Goal: Task Accomplishment & Management: Use online tool/utility

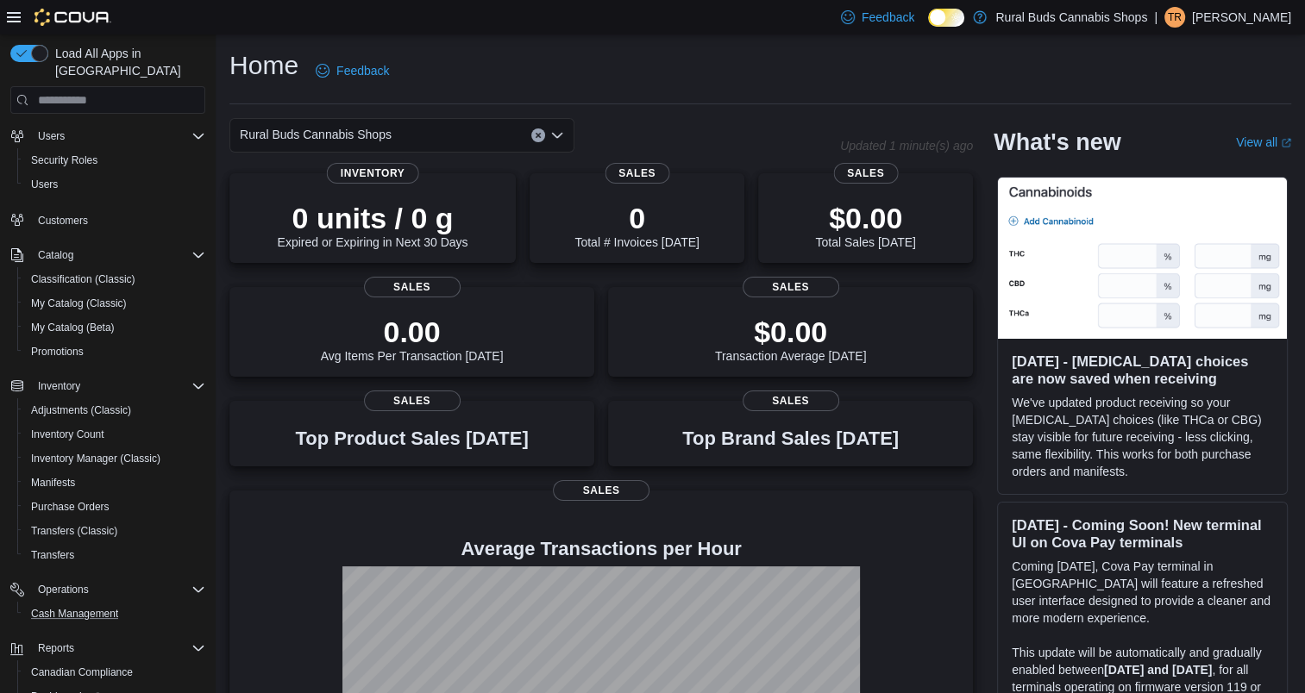
scroll to position [162, 0]
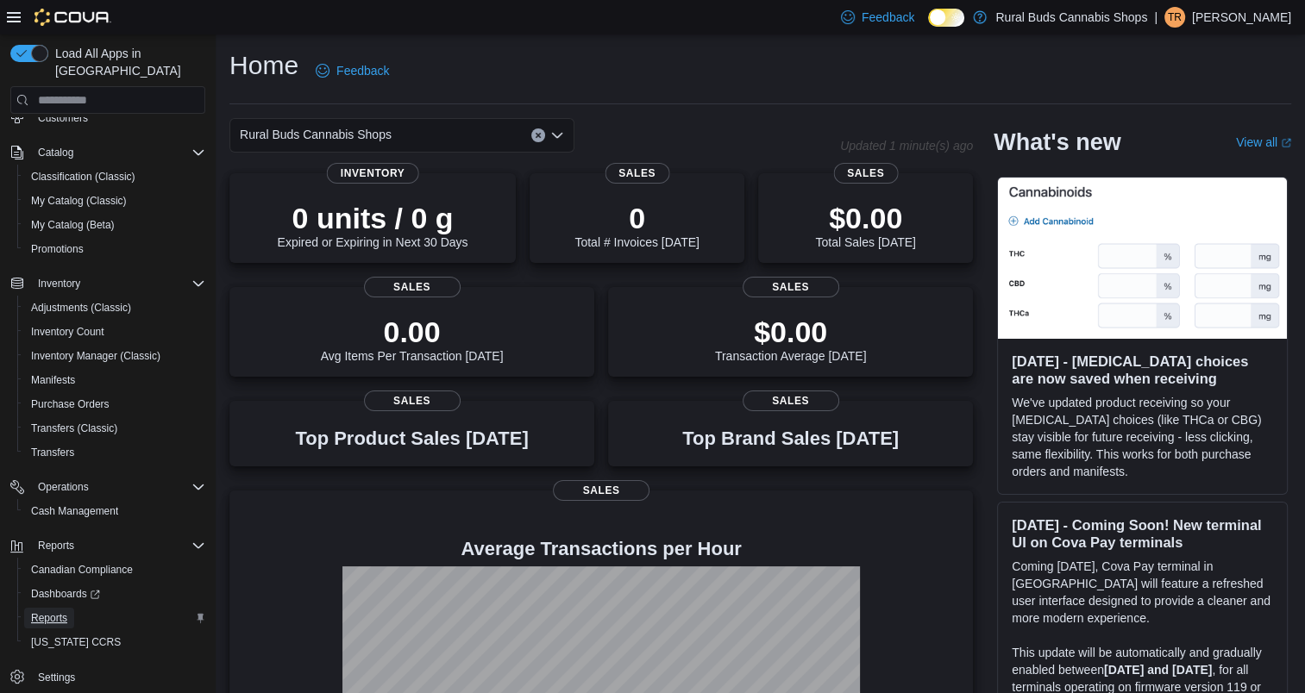
click at [47, 611] on span "Reports" at bounding box center [49, 618] width 36 height 14
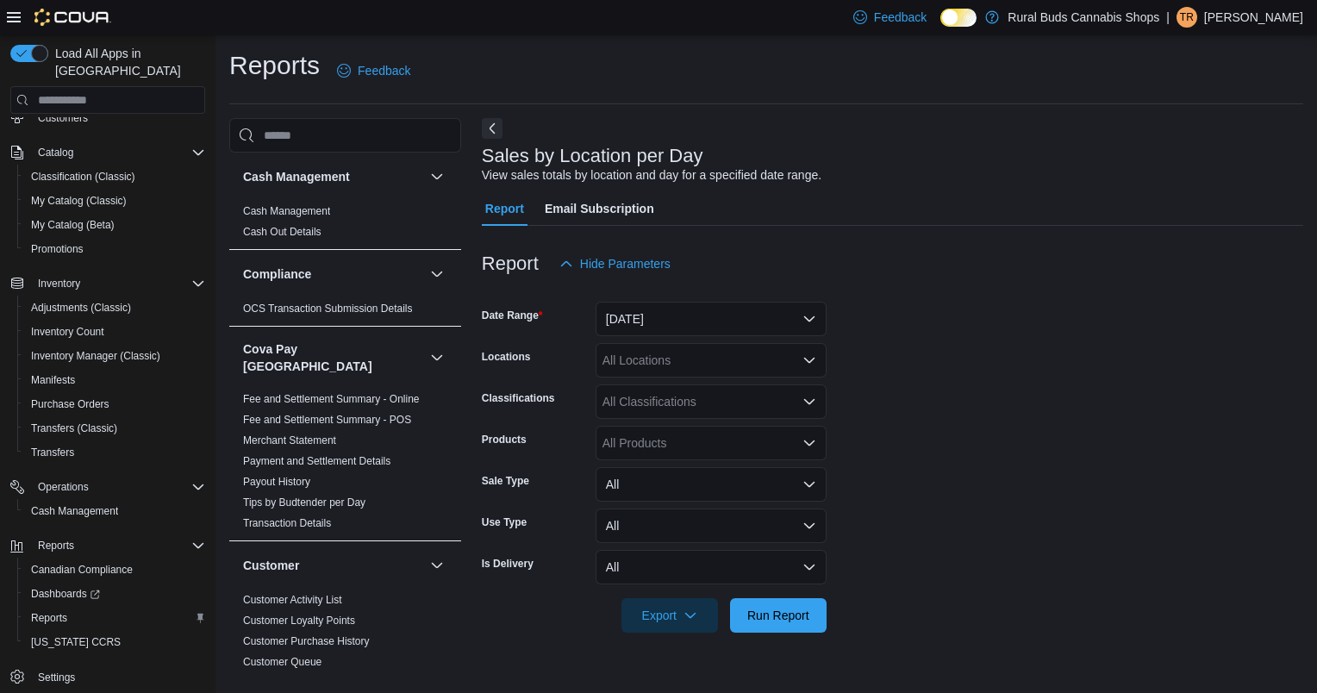
click at [678, 669] on div "Sales by Location per Day View sales totals by location and day for a specified…" at bounding box center [893, 395] width 822 height 554
click at [753, 627] on span "Run Report" at bounding box center [779, 615] width 76 height 34
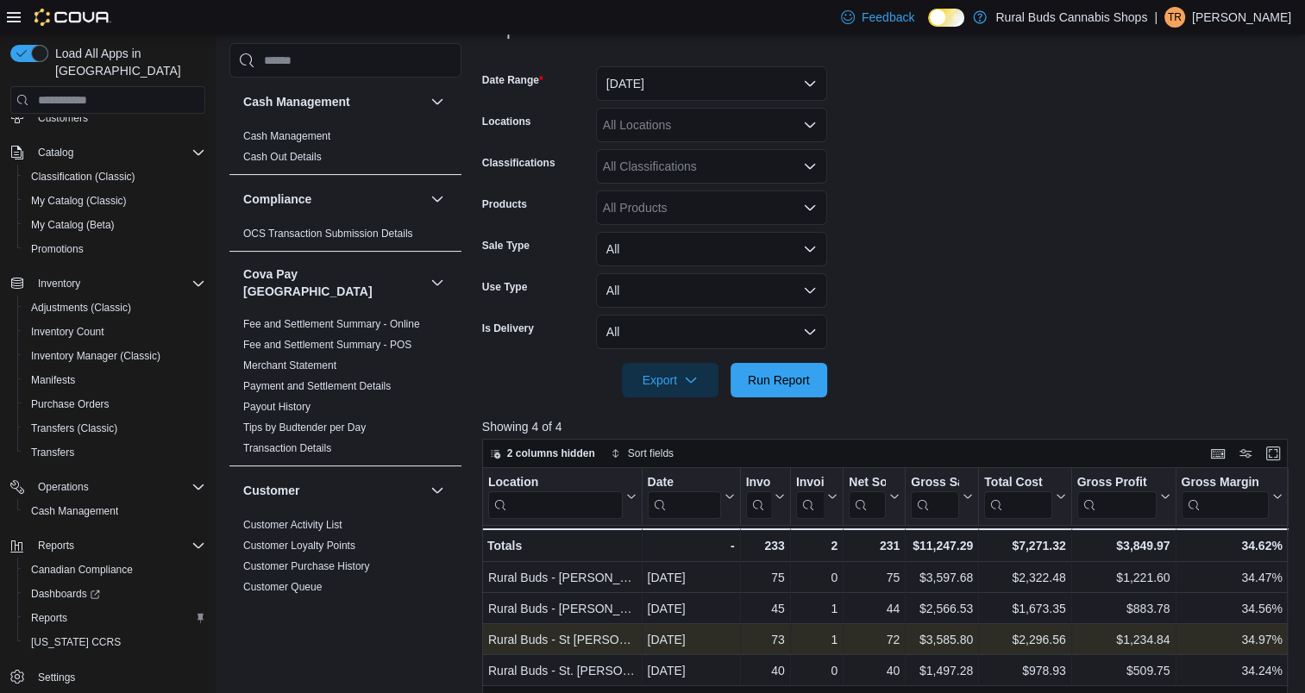
scroll to position [32, 0]
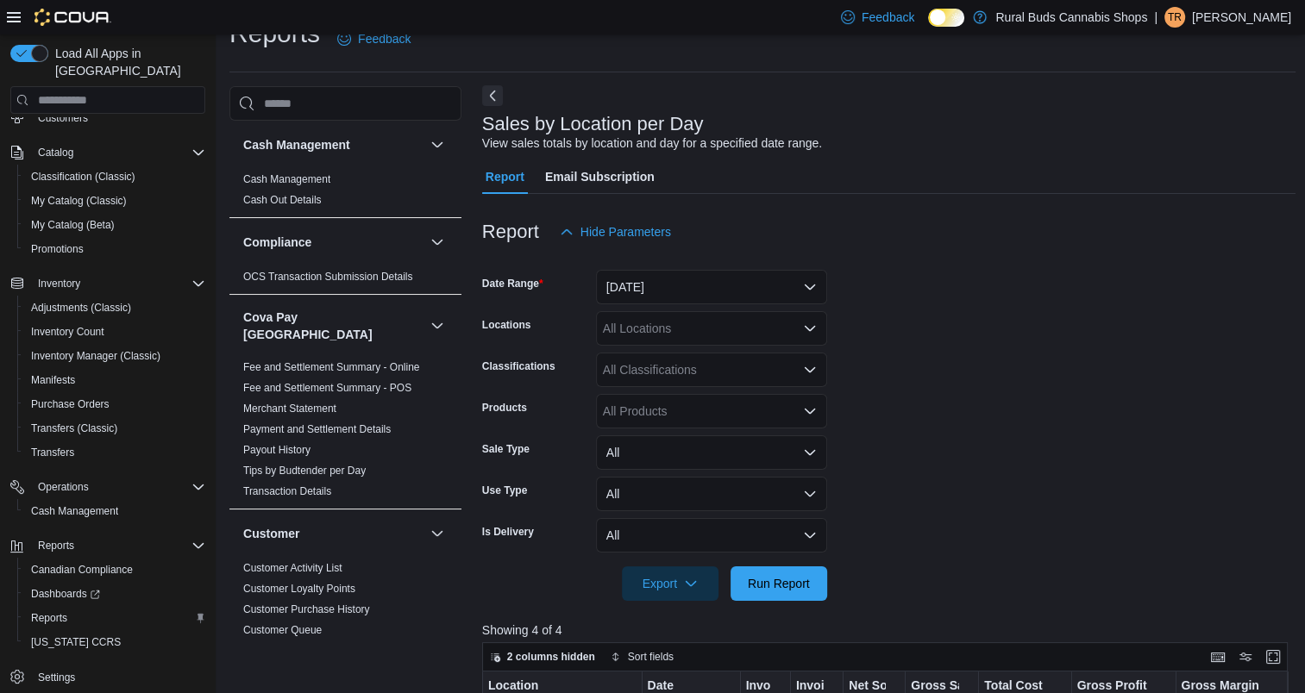
click at [491, 94] on button "Next" at bounding box center [492, 95] width 21 height 21
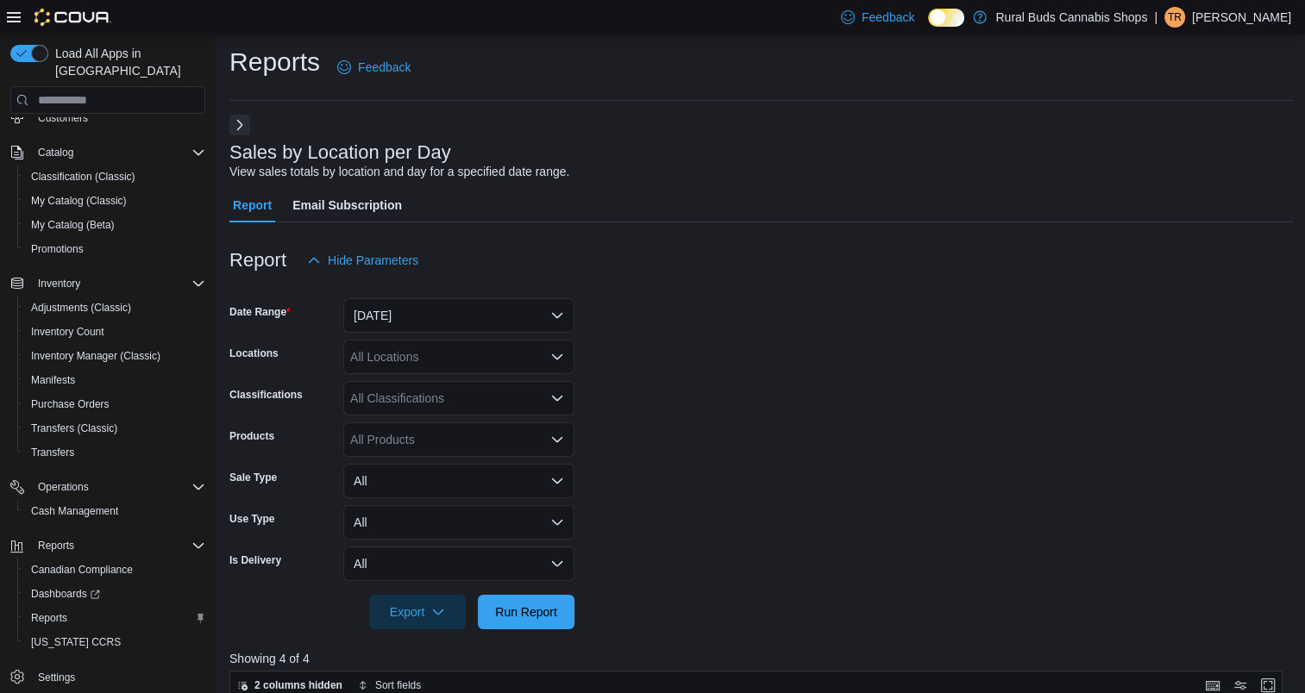
scroll to position [0, 0]
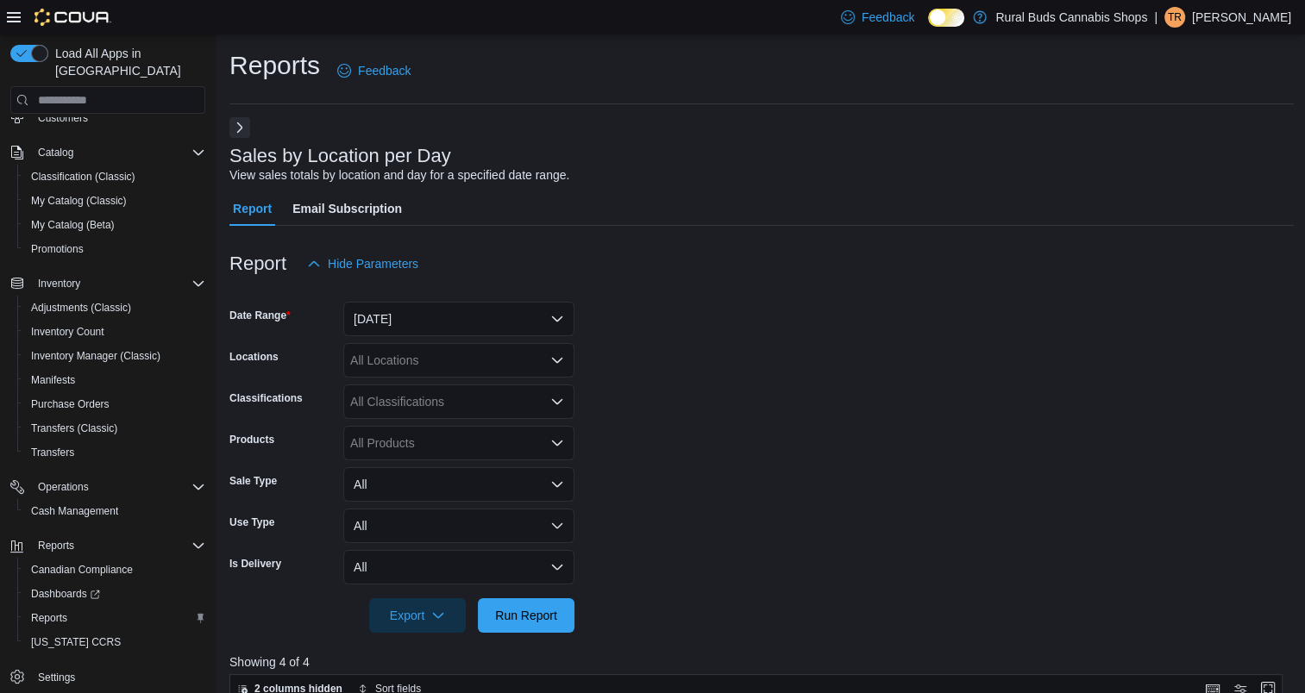
click at [237, 129] on button "Next" at bounding box center [239, 127] width 21 height 21
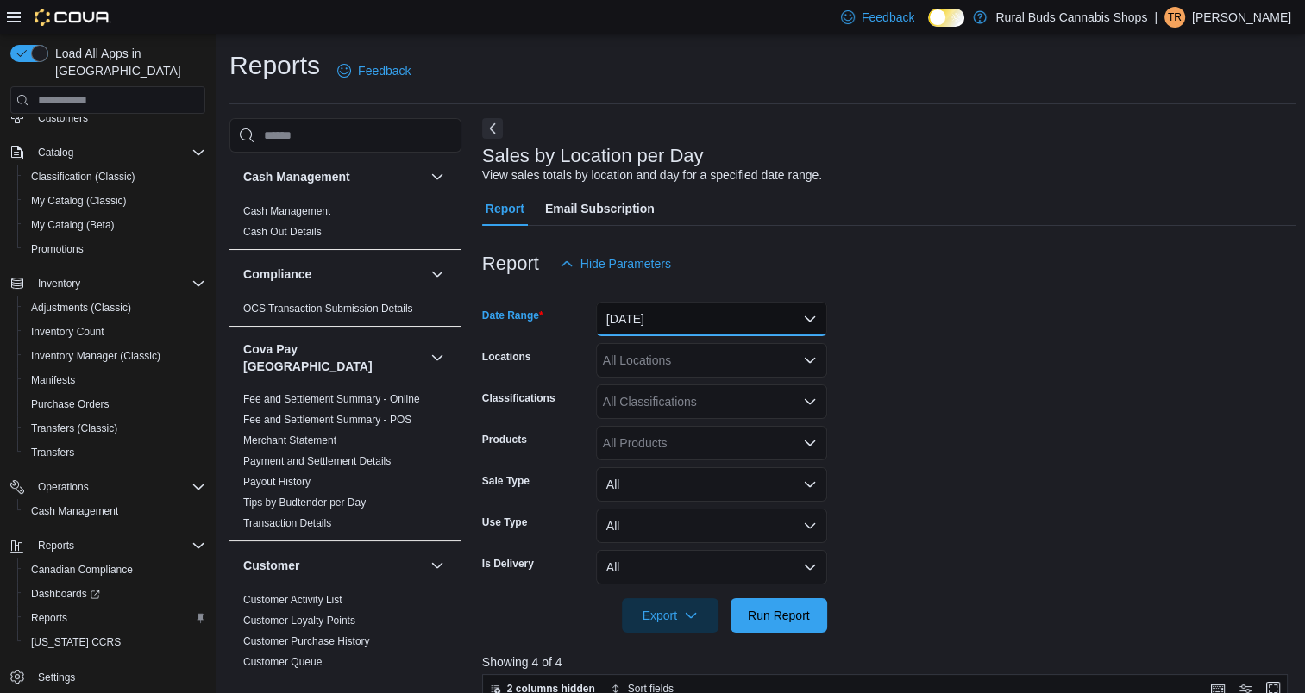
click at [698, 320] on button "[DATE]" at bounding box center [711, 319] width 231 height 34
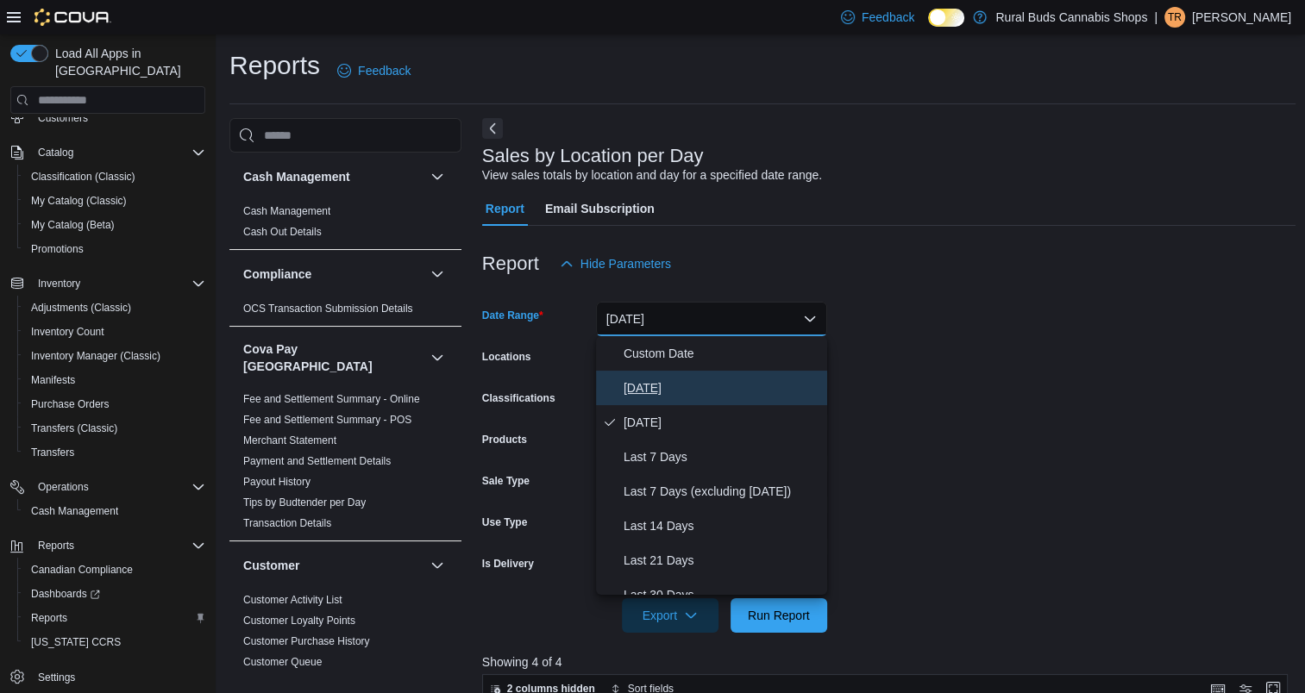
click at [679, 388] on span "[DATE]" at bounding box center [721, 388] width 197 height 21
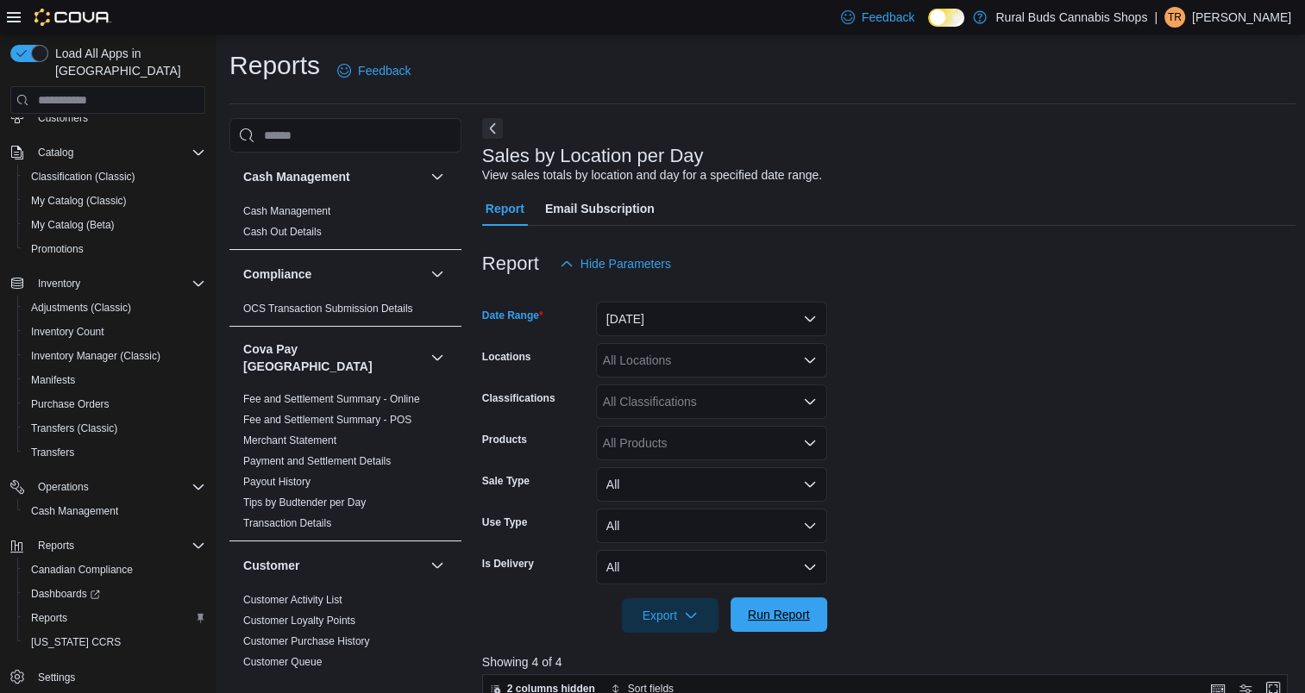
click at [765, 614] on span "Run Report" at bounding box center [779, 614] width 62 height 17
